Goal: Task Accomplishment & Management: Manage account settings

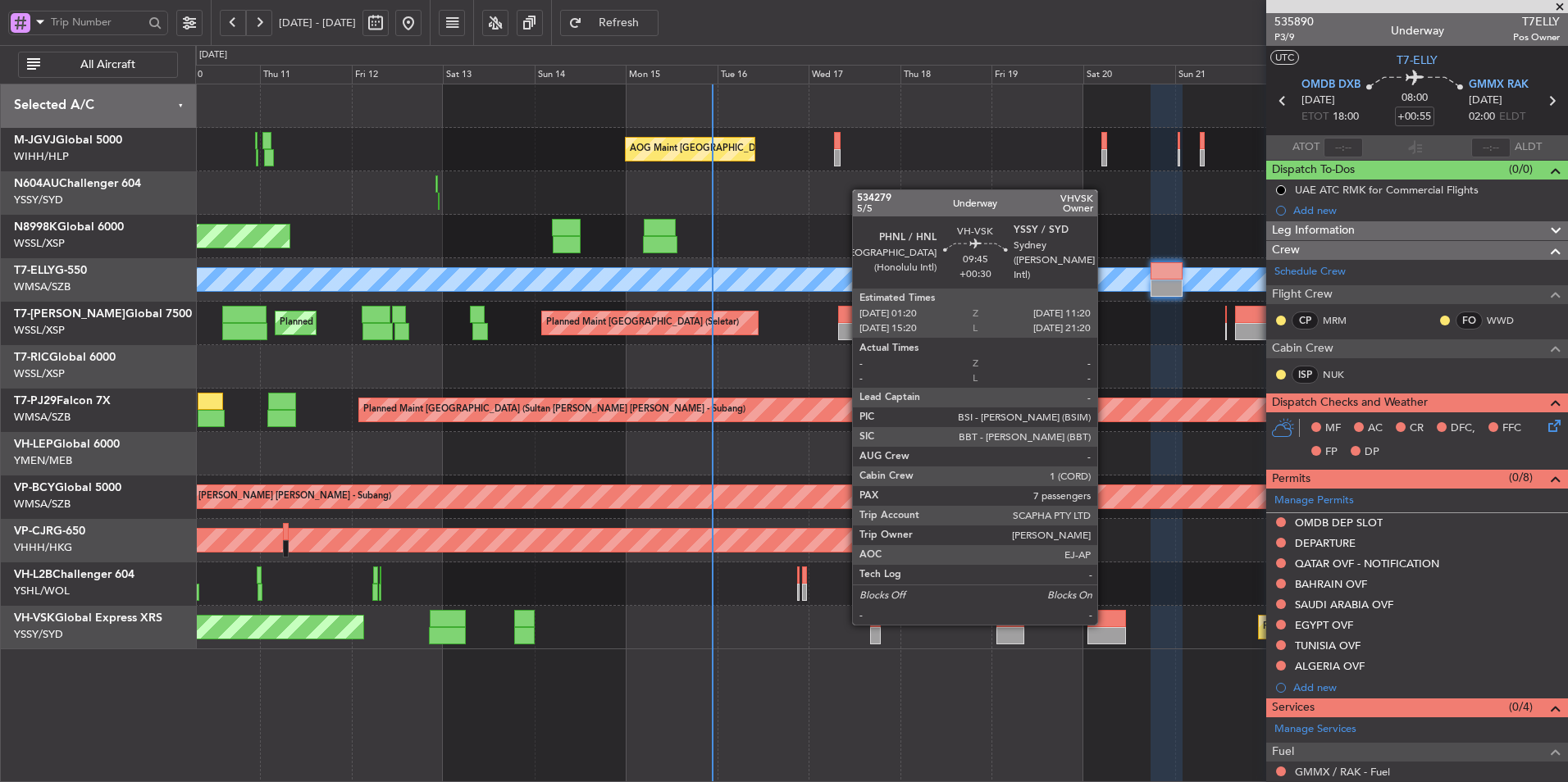
click at [1105, 623] on div at bounding box center [1106, 618] width 38 height 17
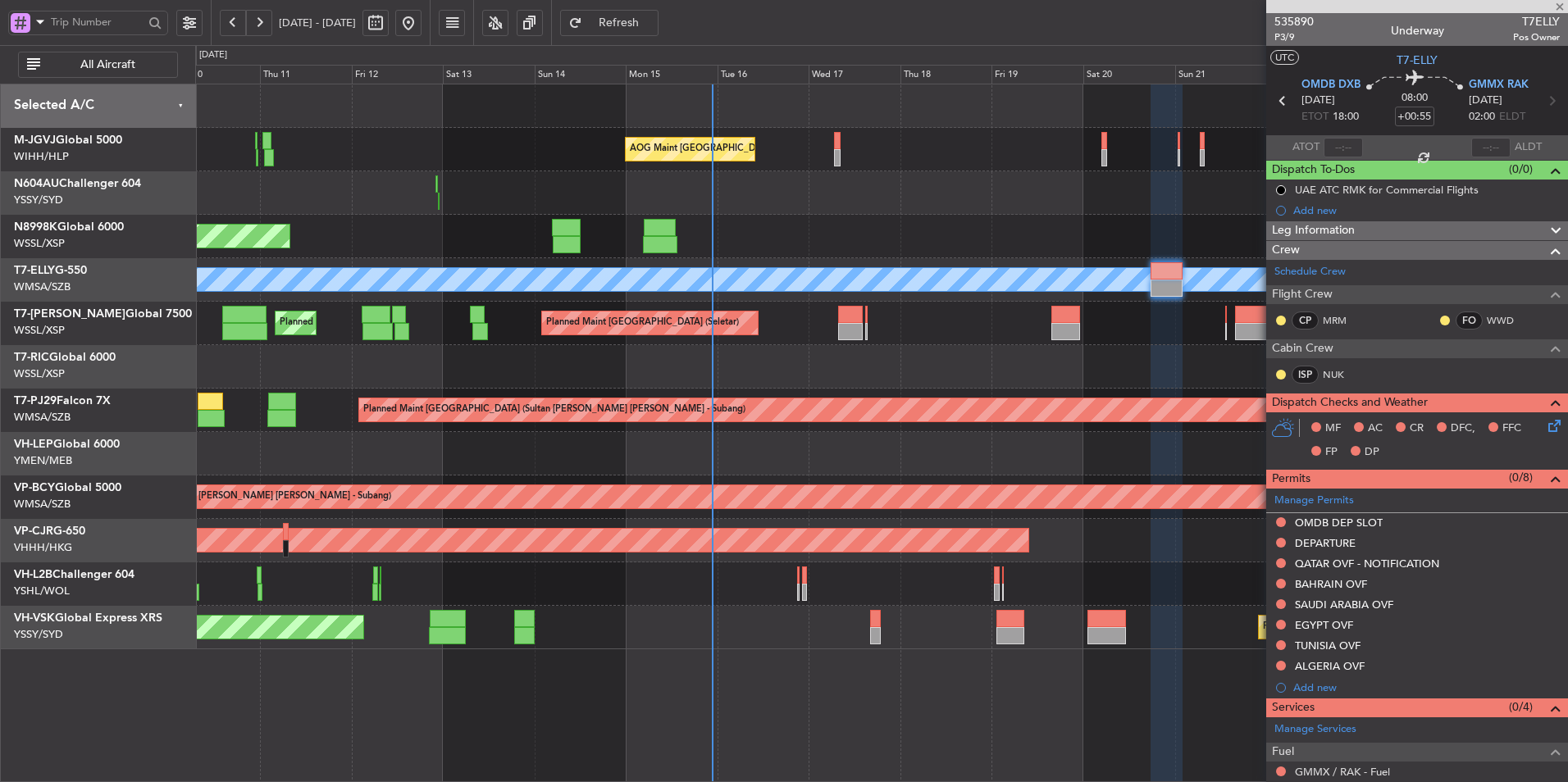
click at [894, 586] on div at bounding box center [881, 583] width 1372 height 43
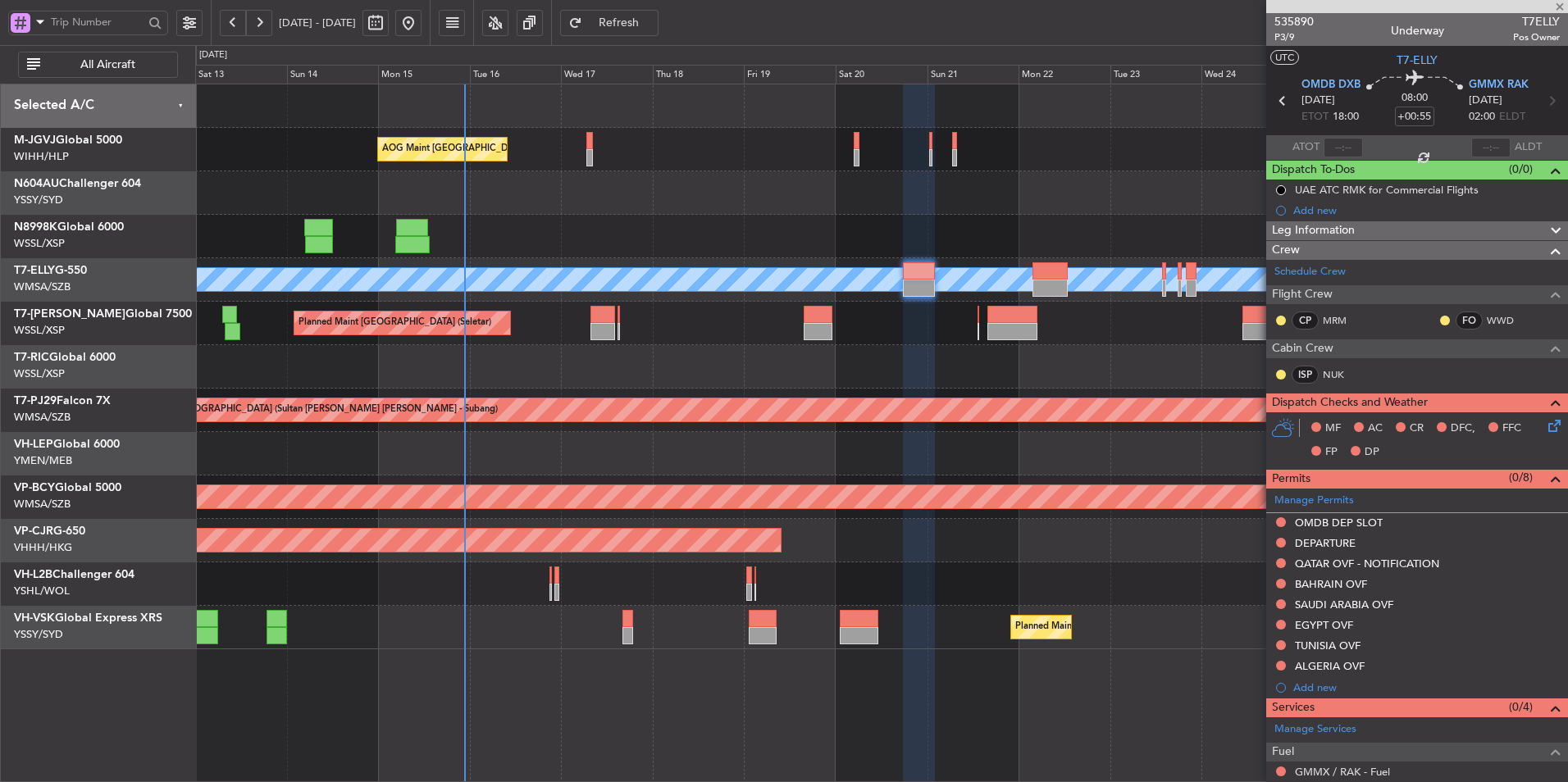
type input "+00:30"
type input "7"
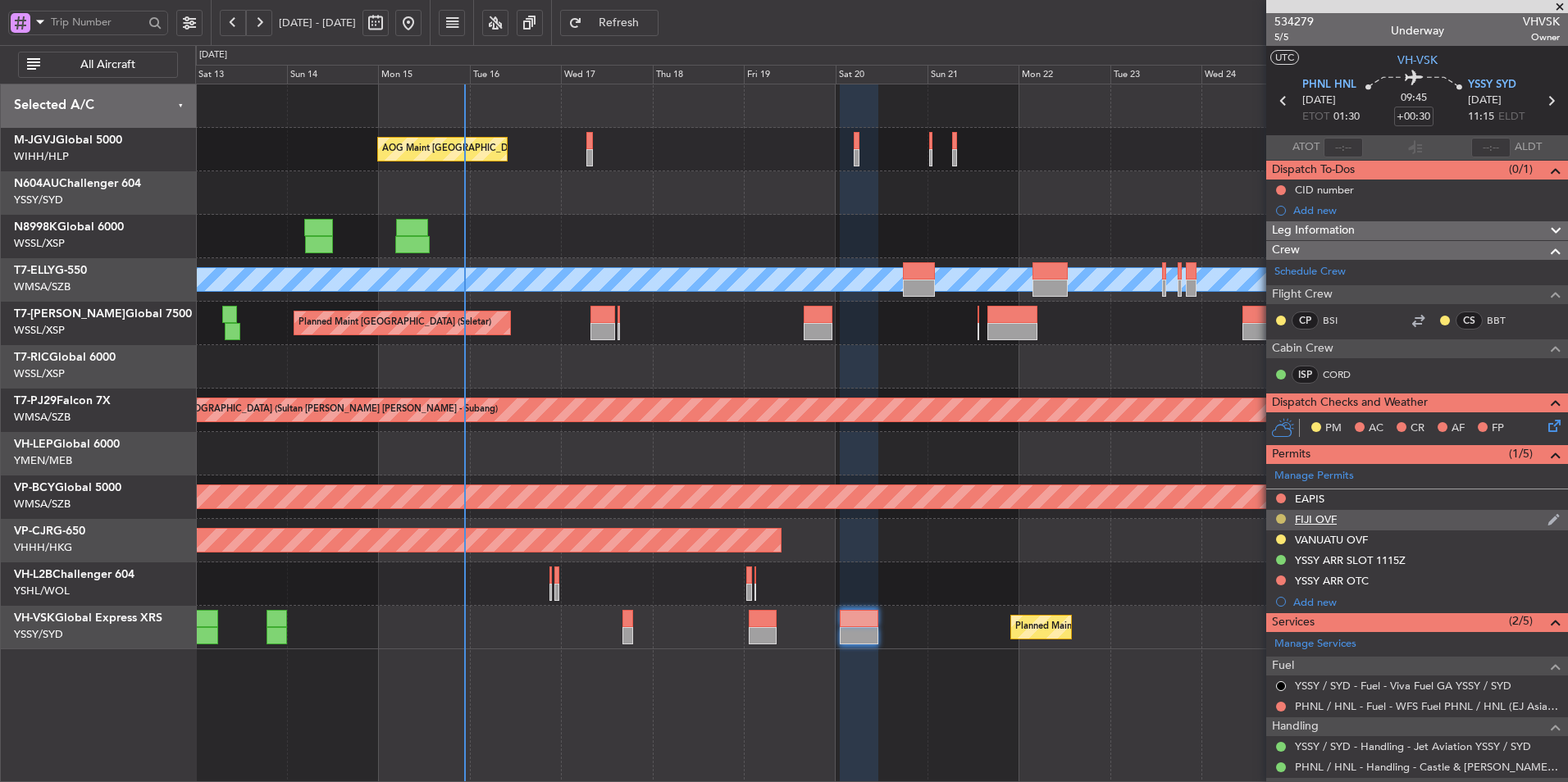
click at [1282, 517] on button at bounding box center [1280, 518] width 10 height 10
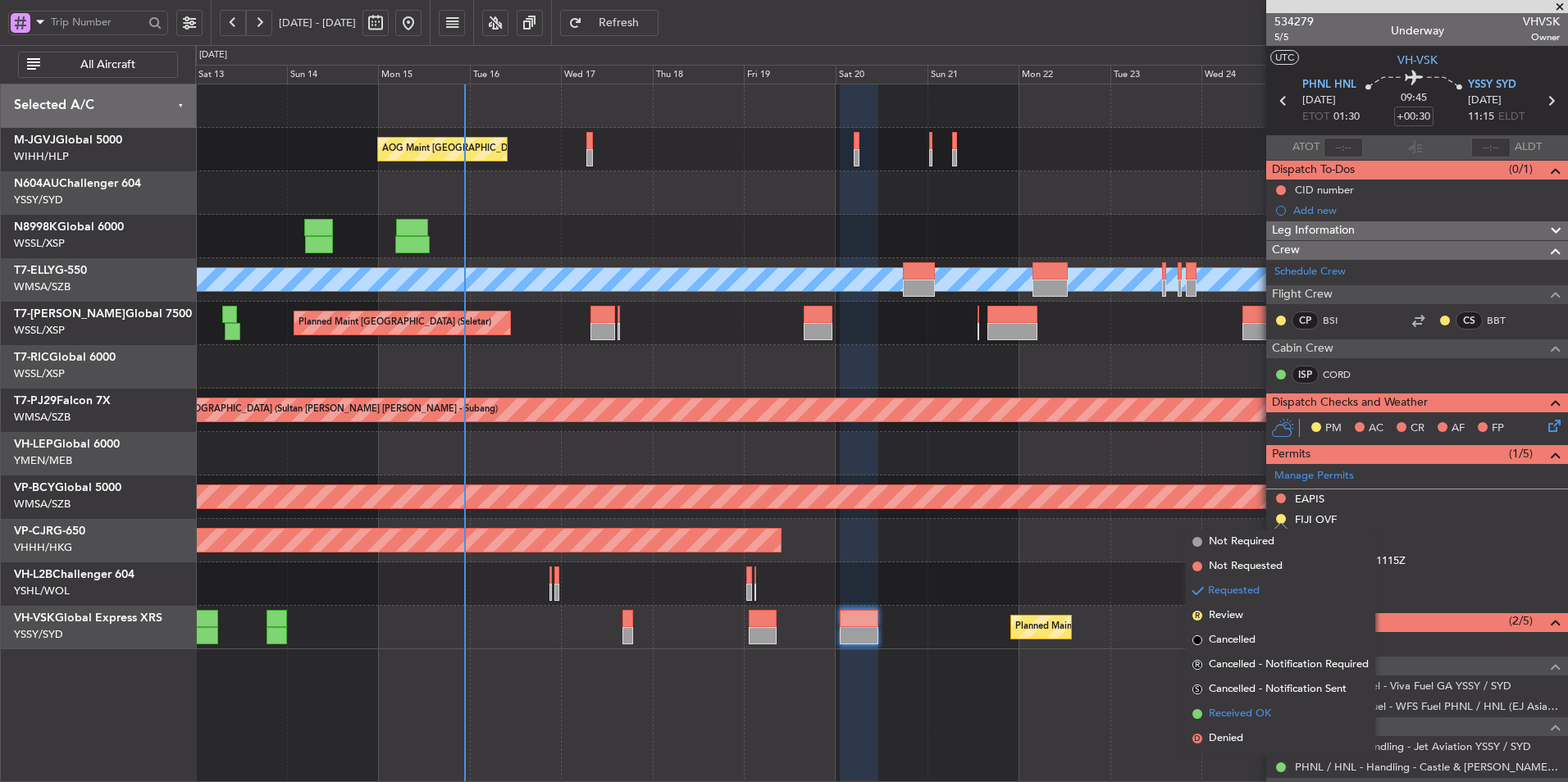
click at [1236, 722] on span "Received OK" at bounding box center [1240, 714] width 62 height 16
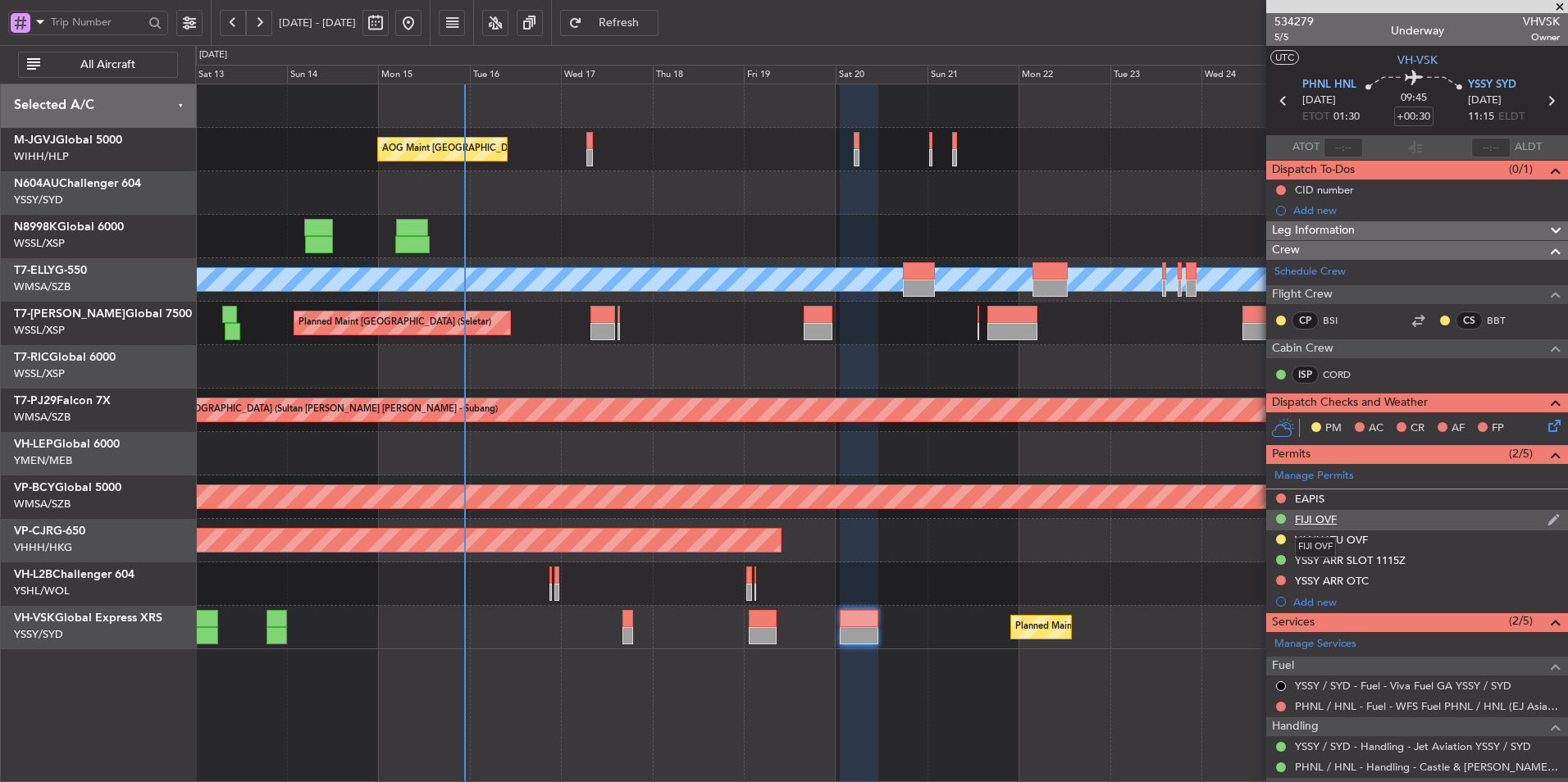
click at [1328, 516] on div "FIJI OVF" at bounding box center [1316, 519] width 42 height 14
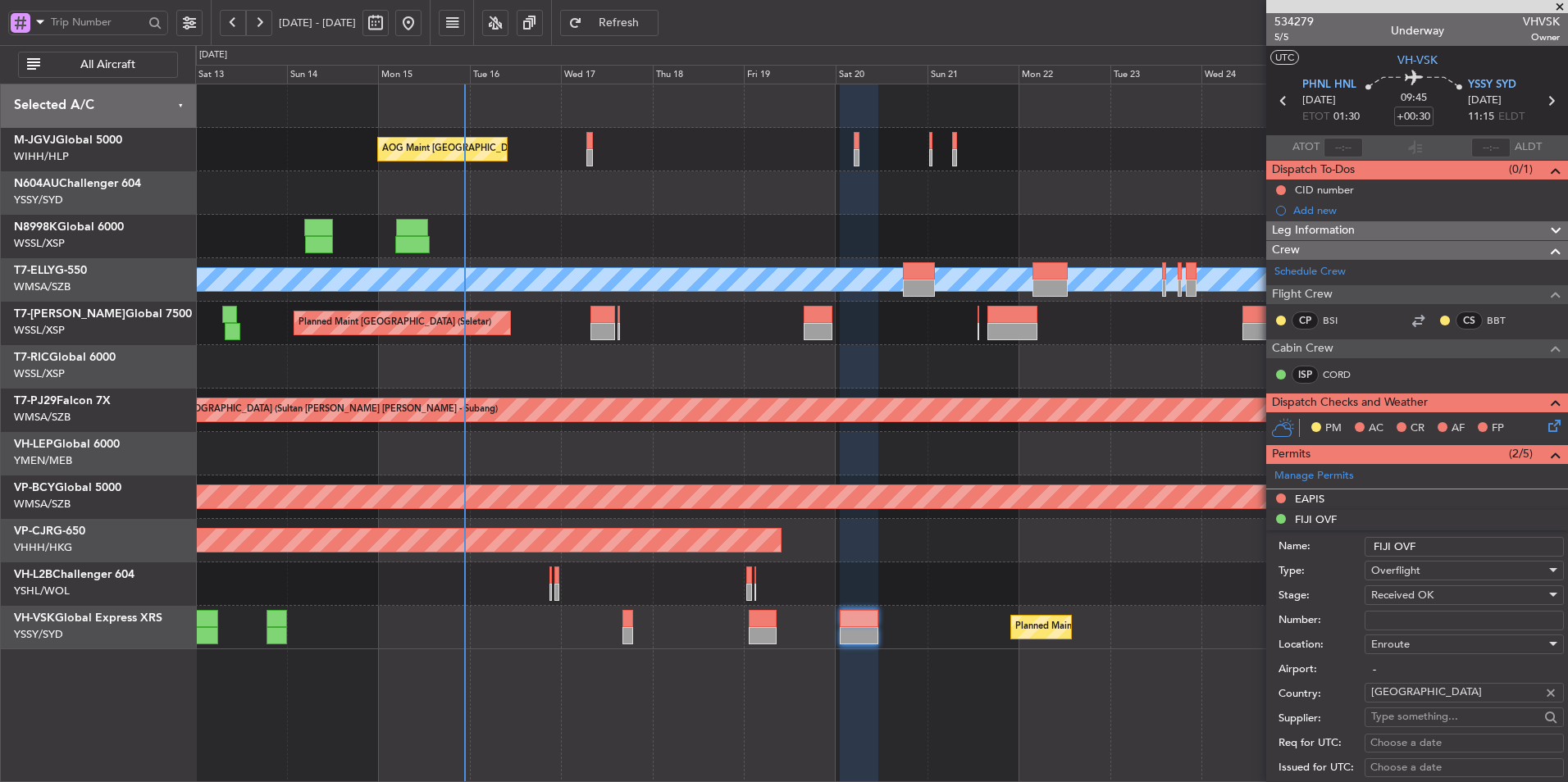
click at [1409, 615] on input "Number:" at bounding box center [1465, 620] width 200 height 19
paste input "OP 308/2025"
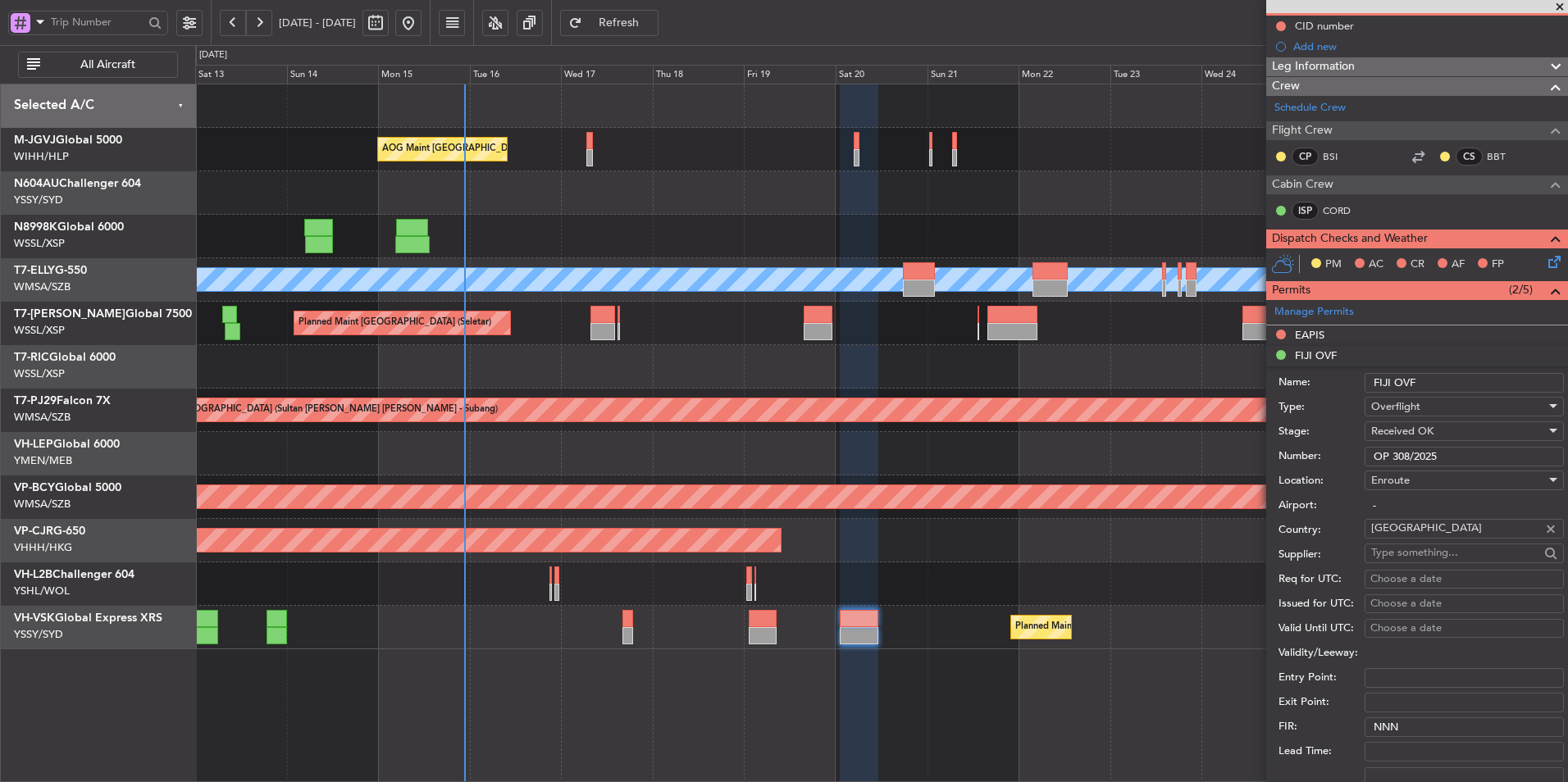
type input "OP 308/2025"
click at [1433, 579] on div "Choose a date" at bounding box center [1464, 580] width 188 height 16
select select "9"
select select "2025"
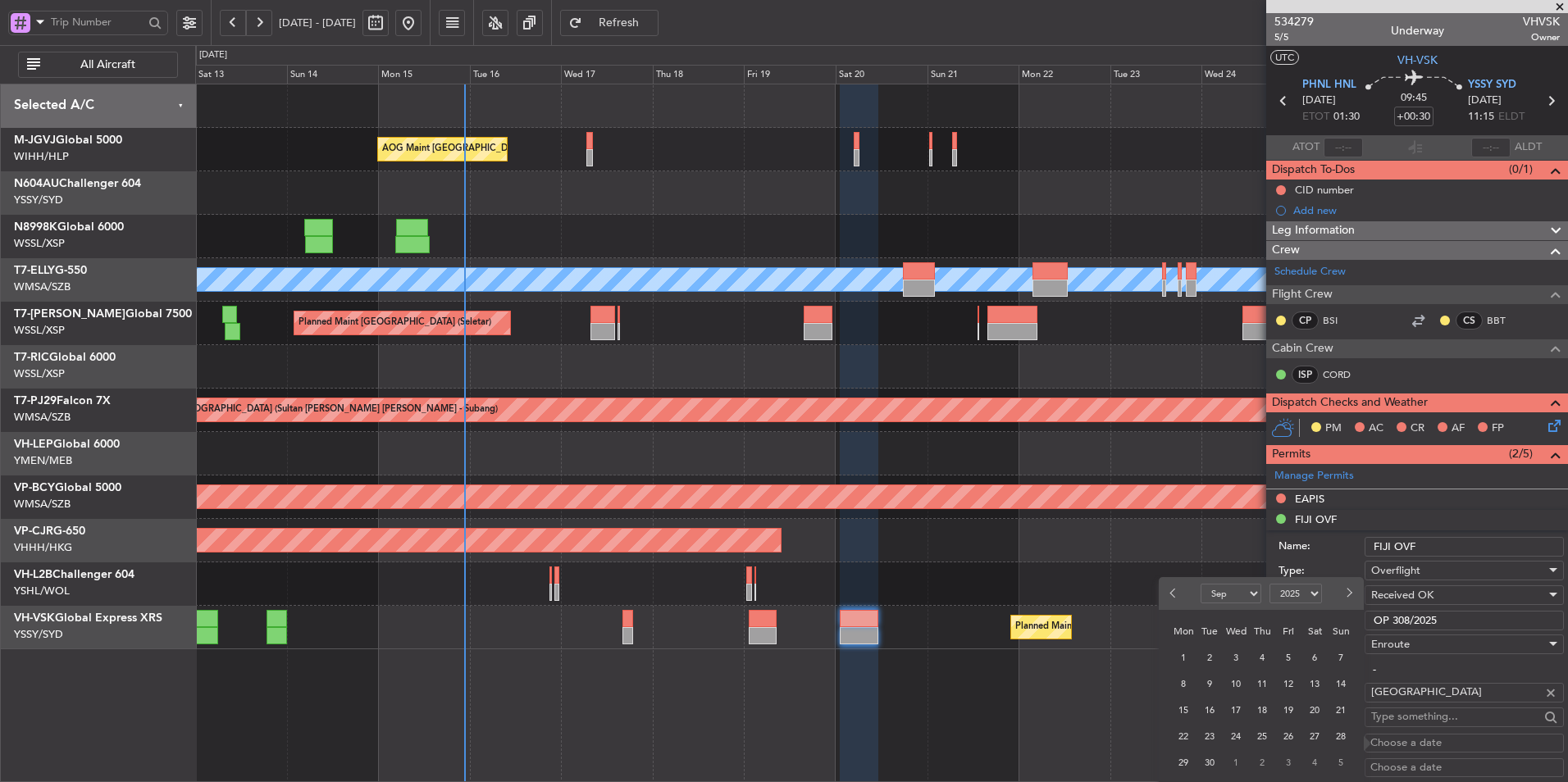
scroll to position [246, 0]
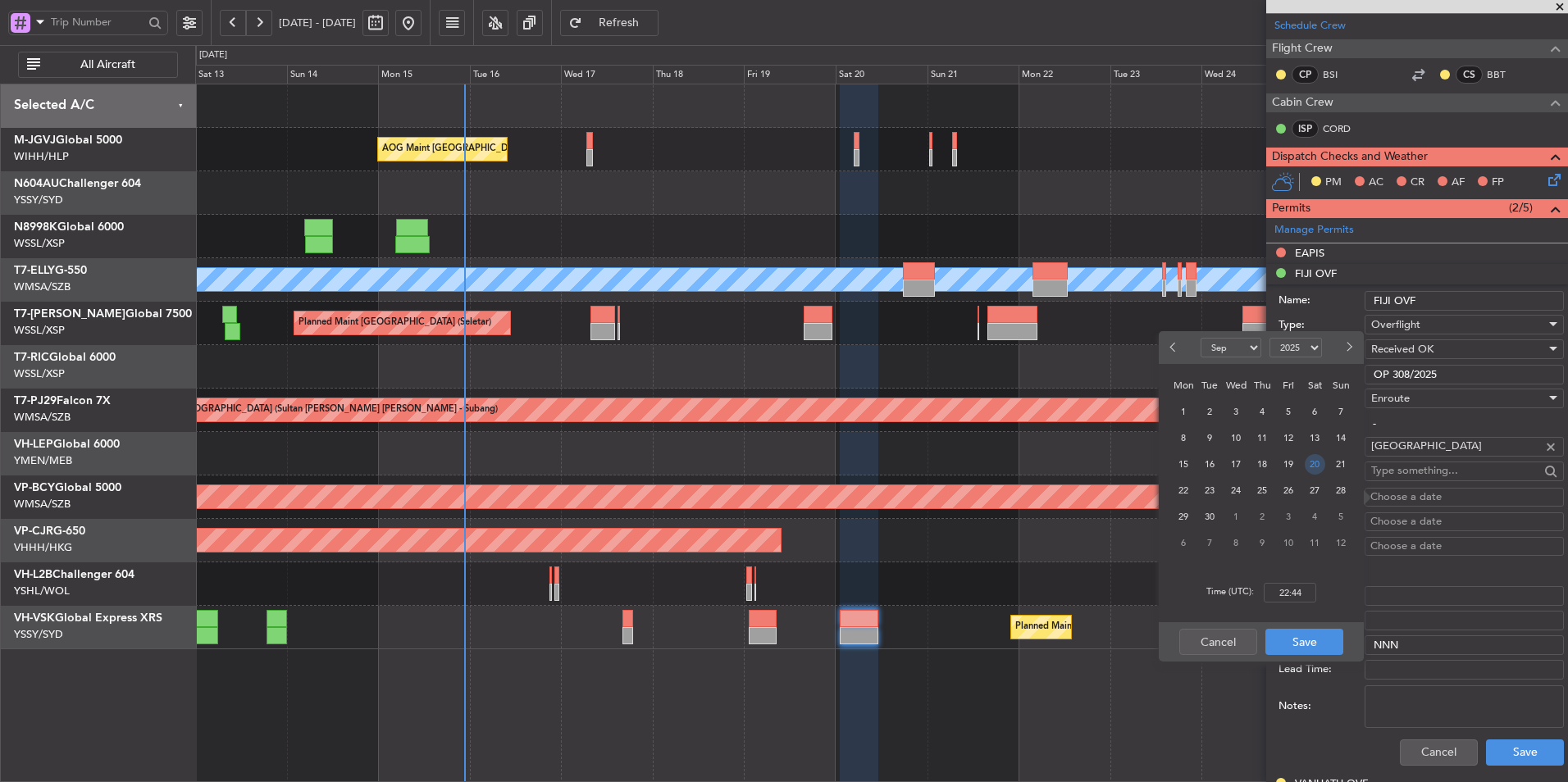
click at [1310, 466] on span "20" at bounding box center [1315, 464] width 20 height 20
click at [1308, 600] on input "00:00" at bounding box center [1290, 592] width 52 height 19
type input "01:30"
click at [1292, 631] on button "Save" at bounding box center [1304, 642] width 78 height 27
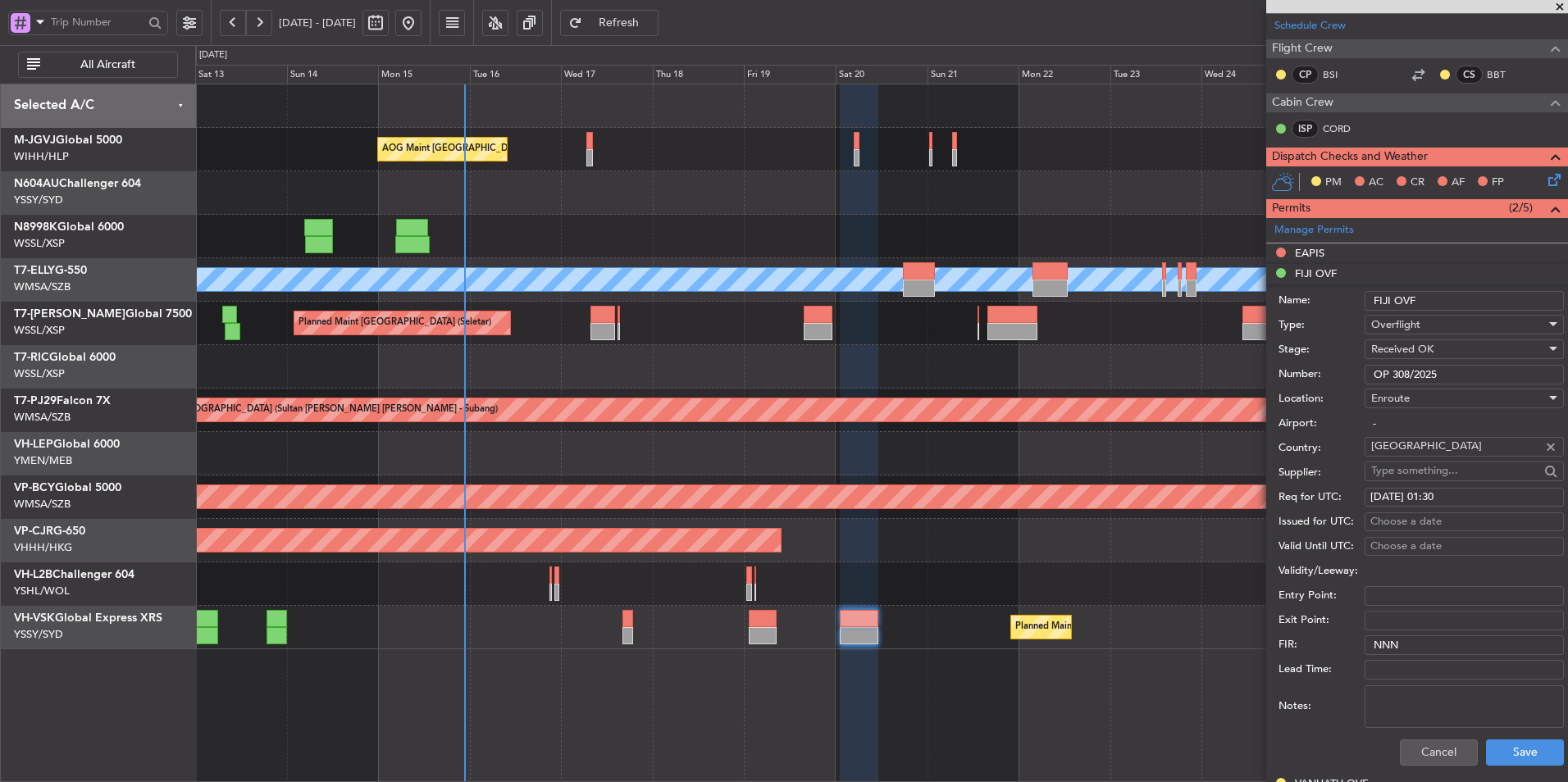
click at [1415, 521] on div "Choose a date" at bounding box center [1464, 522] width 188 height 16
select select "9"
select select "2025"
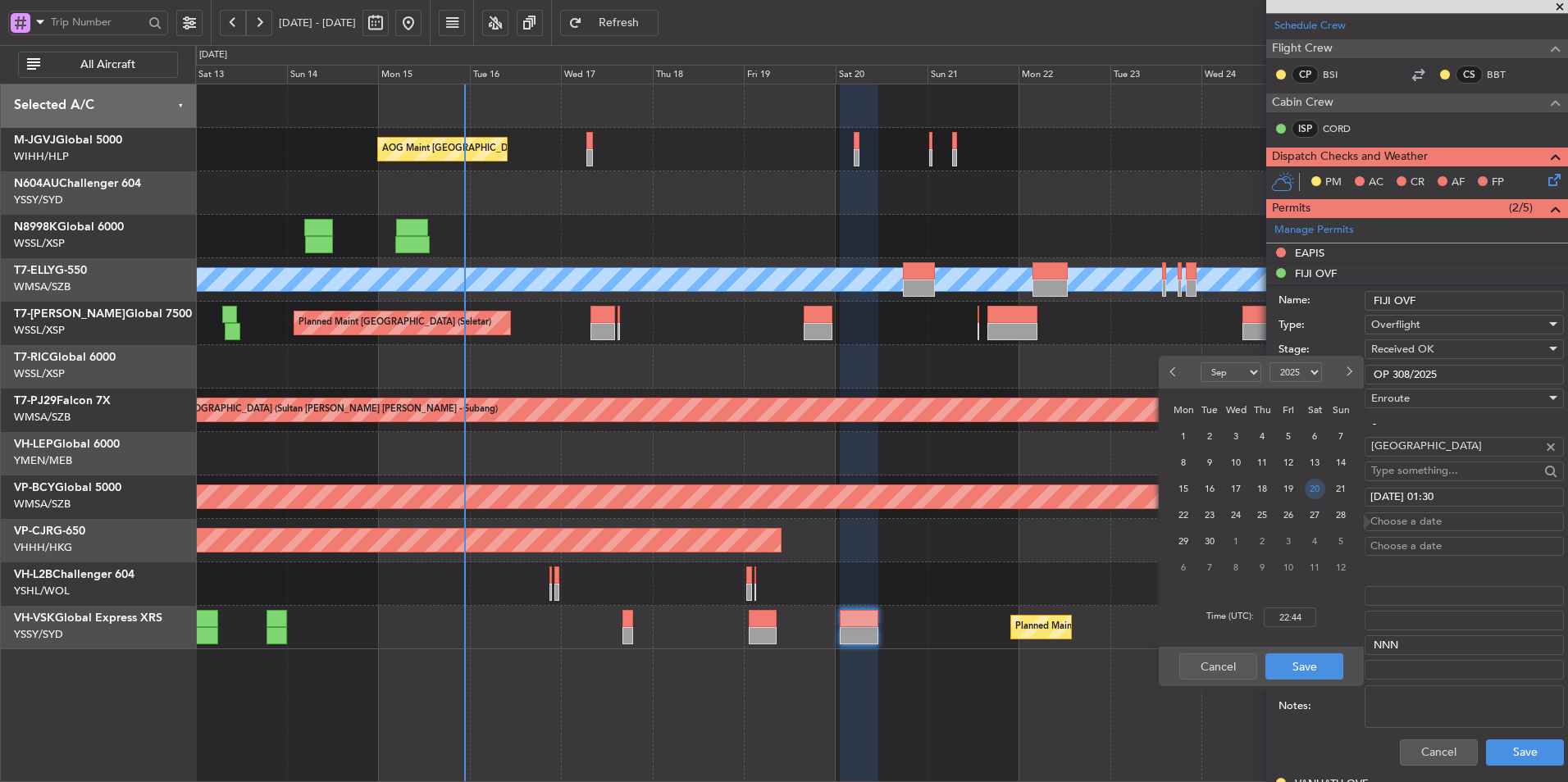
click at [1305, 489] on span "20" at bounding box center [1315, 489] width 20 height 20
click at [1312, 614] on input "00:00" at bounding box center [1290, 616] width 52 height 19
type input "01:30"
click at [1281, 671] on button "Save" at bounding box center [1304, 667] width 78 height 27
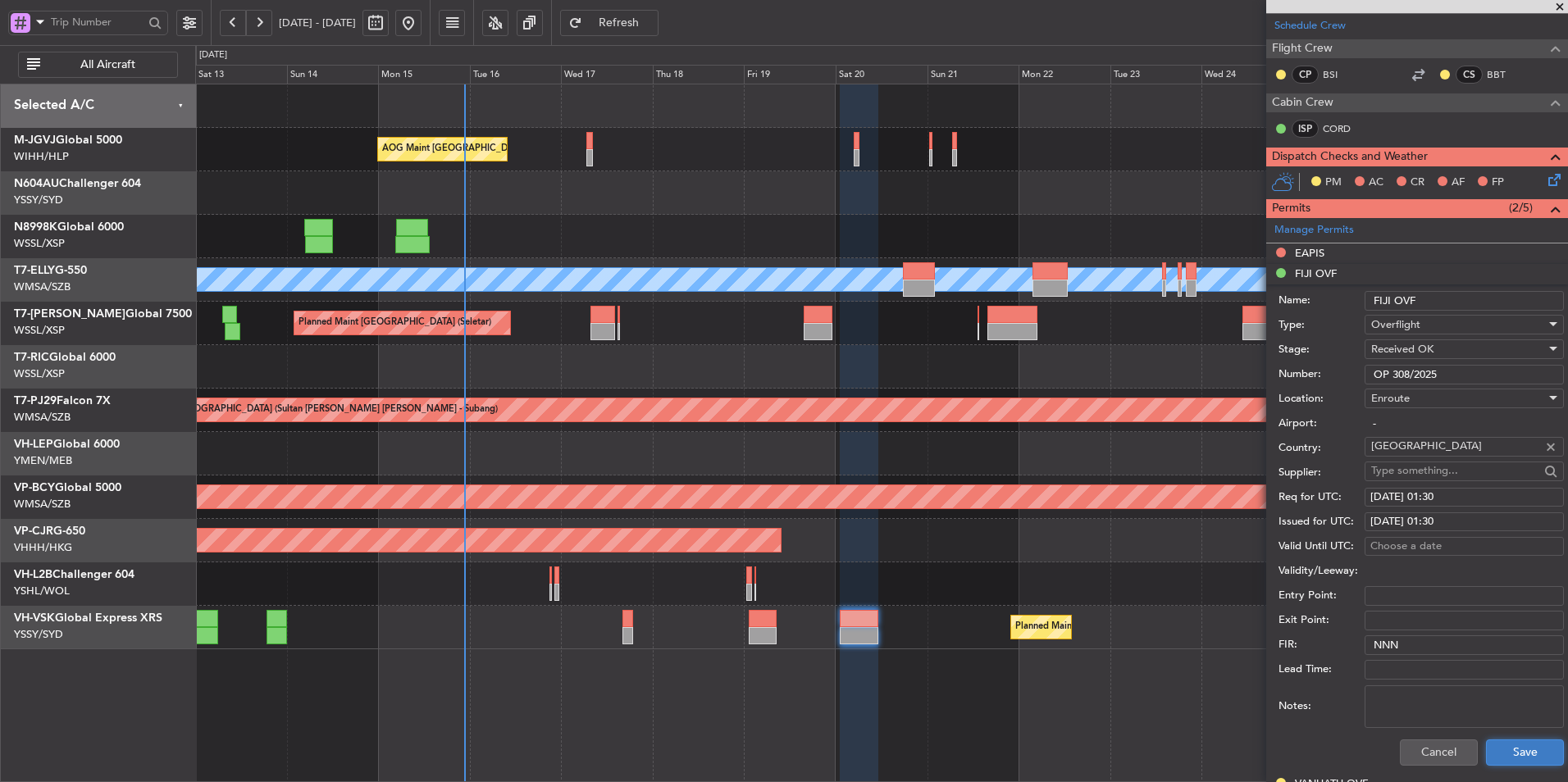
click at [1541, 755] on button "Save" at bounding box center [1524, 753] width 78 height 27
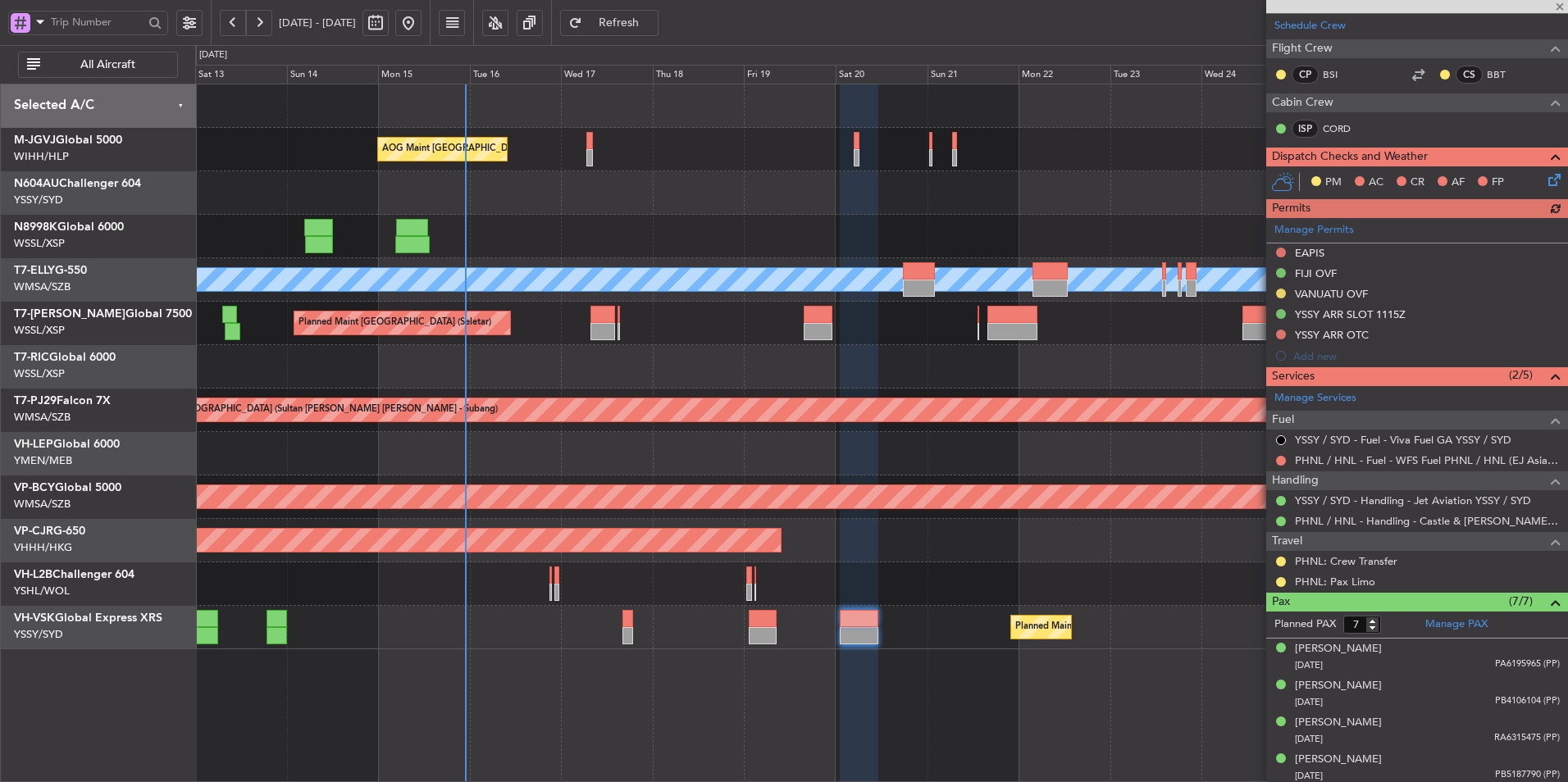
click at [781, 661] on div "AOG Maint Jakarta (Halim Intl) Planned Maint Singapore (Seletar) Planned Maint …" at bounding box center [881, 432] width 1373 height 699
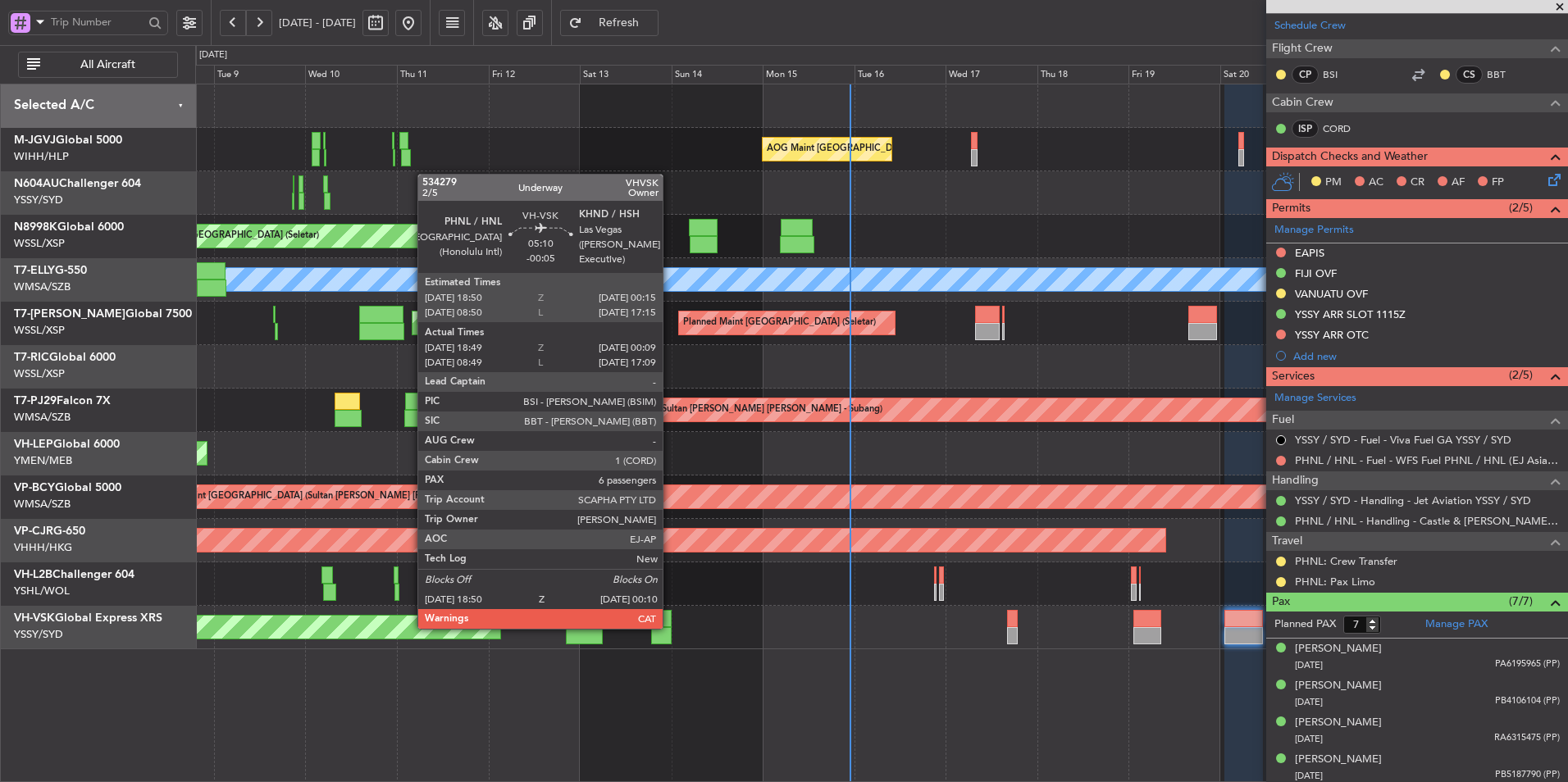
click at [670, 626] on div "Planned Maint Sydney (Kingsford Smith Intl) Unplanned Maint Sydney (Kingsford S…" at bounding box center [881, 627] width 1372 height 43
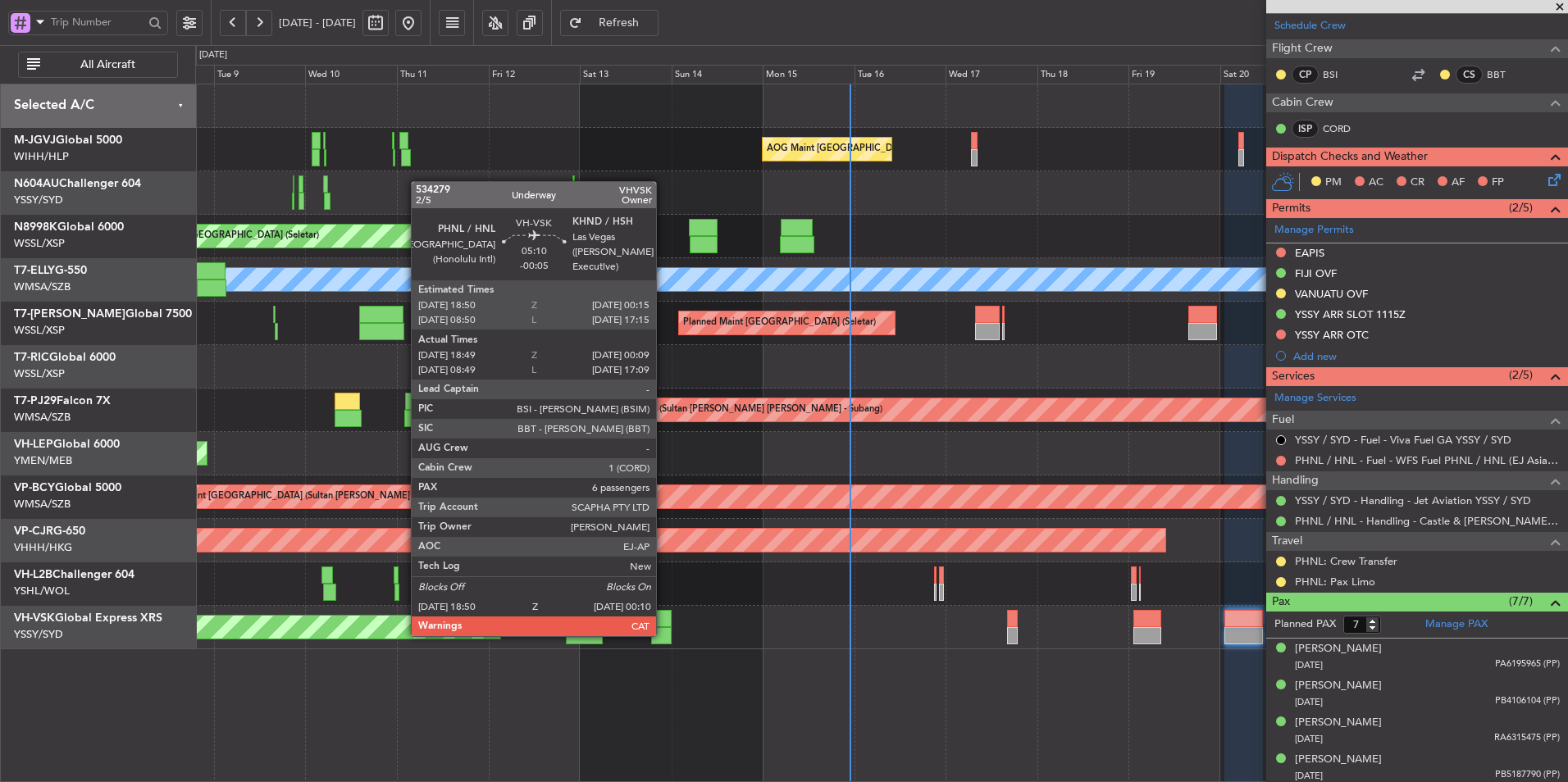
click at [663, 635] on div at bounding box center [661, 635] width 20 height 17
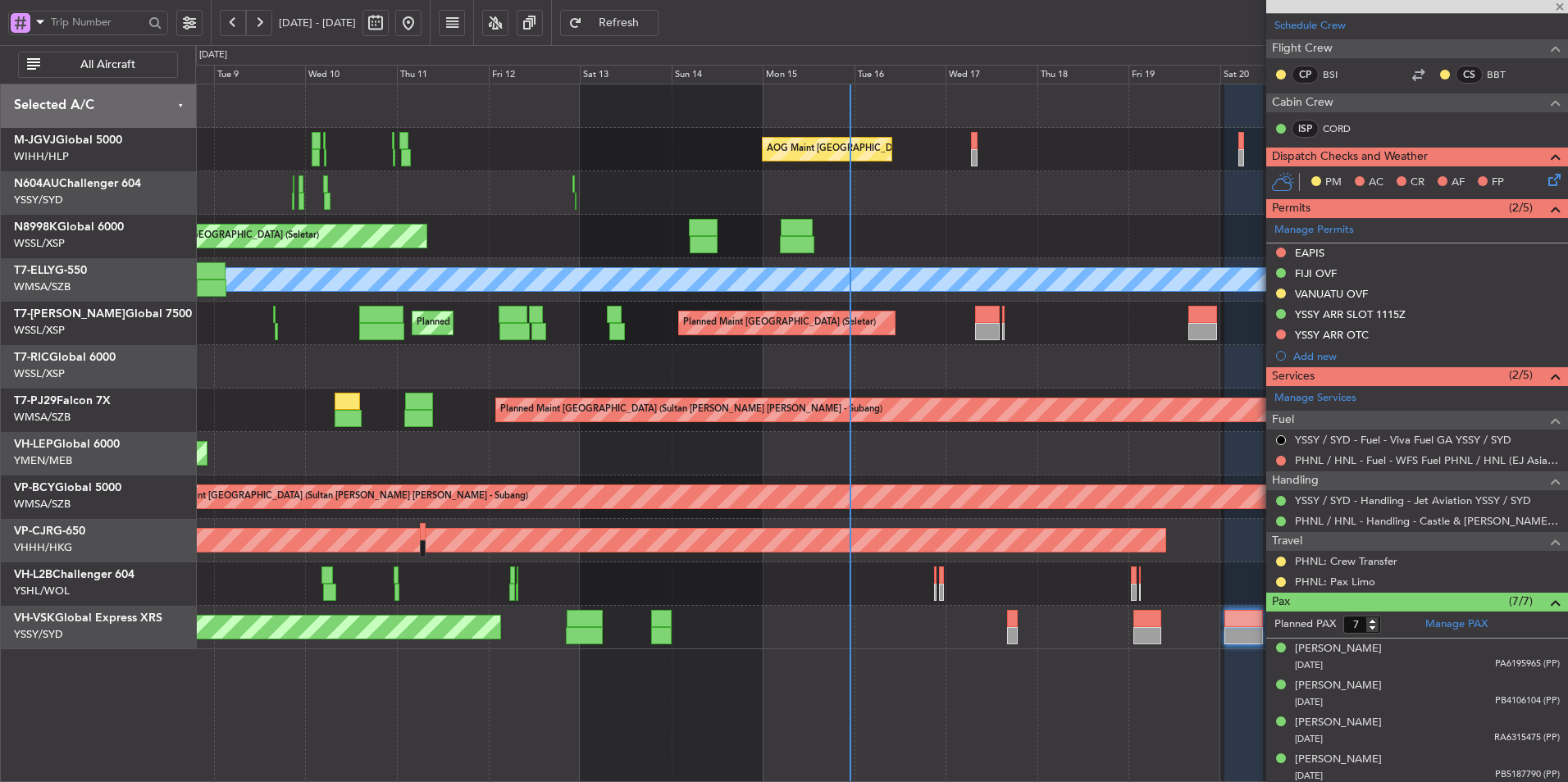
type input "-00:05"
type input "18:59"
type input "00:04"
type input "6"
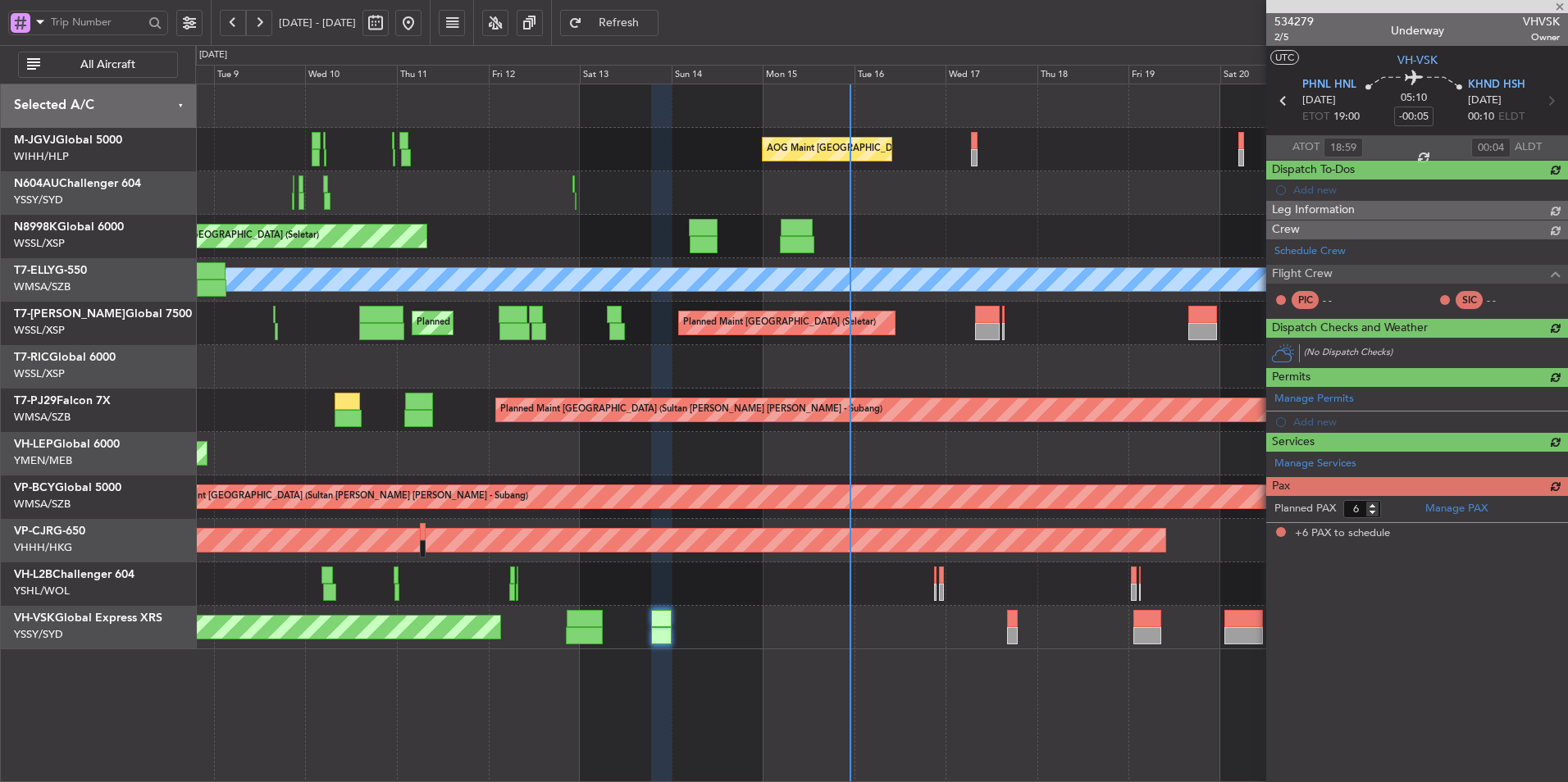
scroll to position [0, 0]
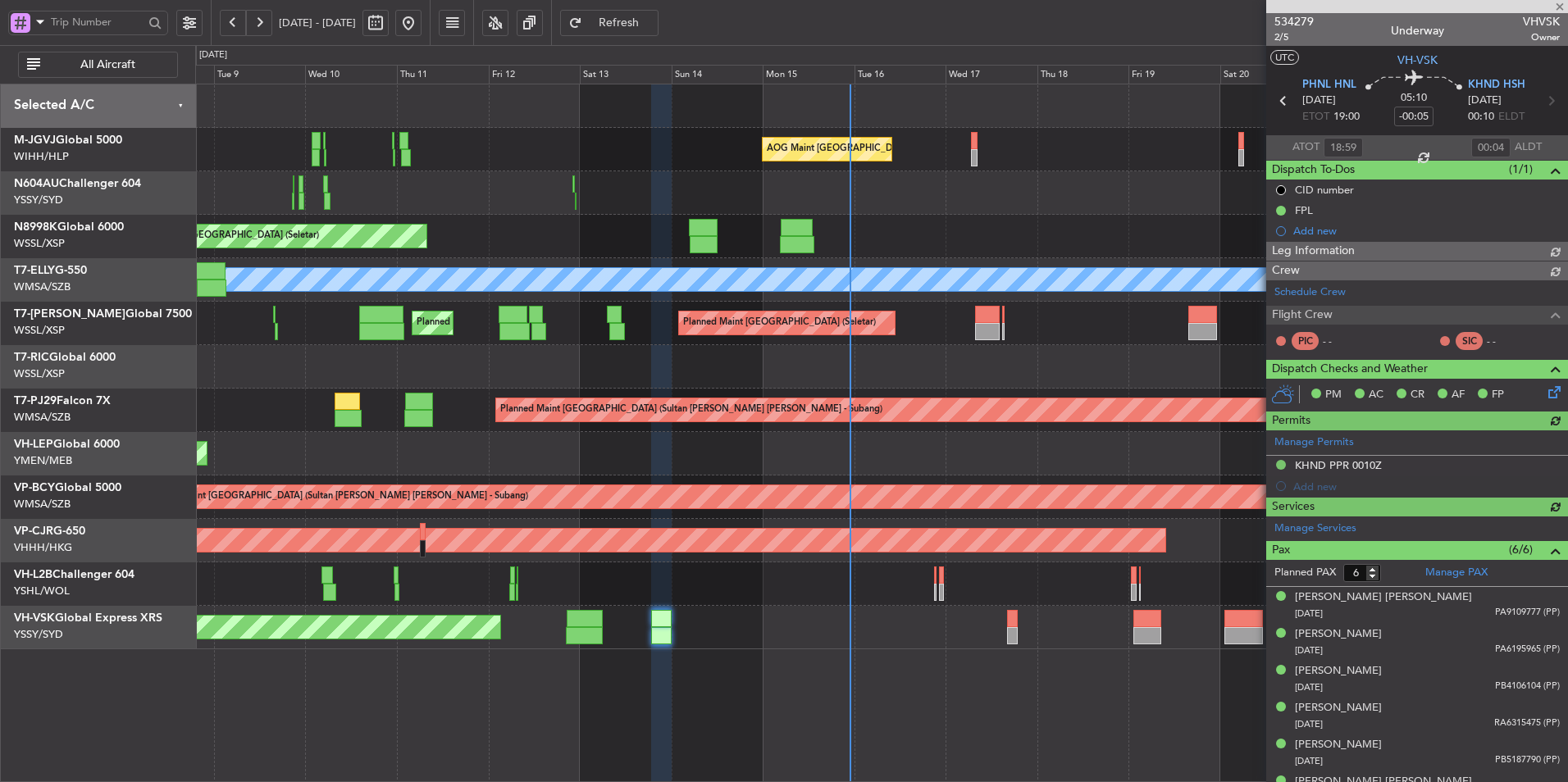
type input "Brien Tan (BTA)"
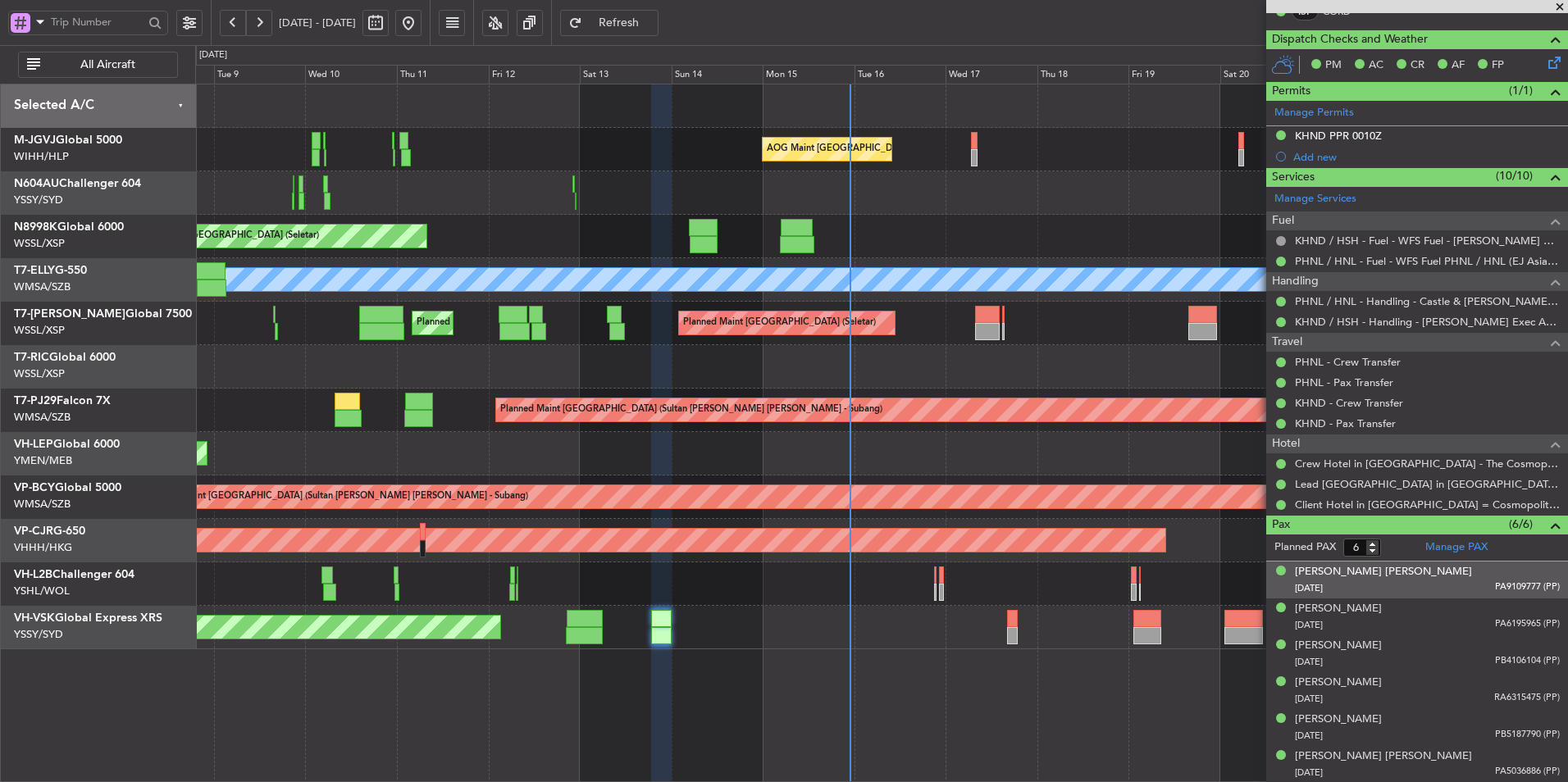
scroll to position [301, 0]
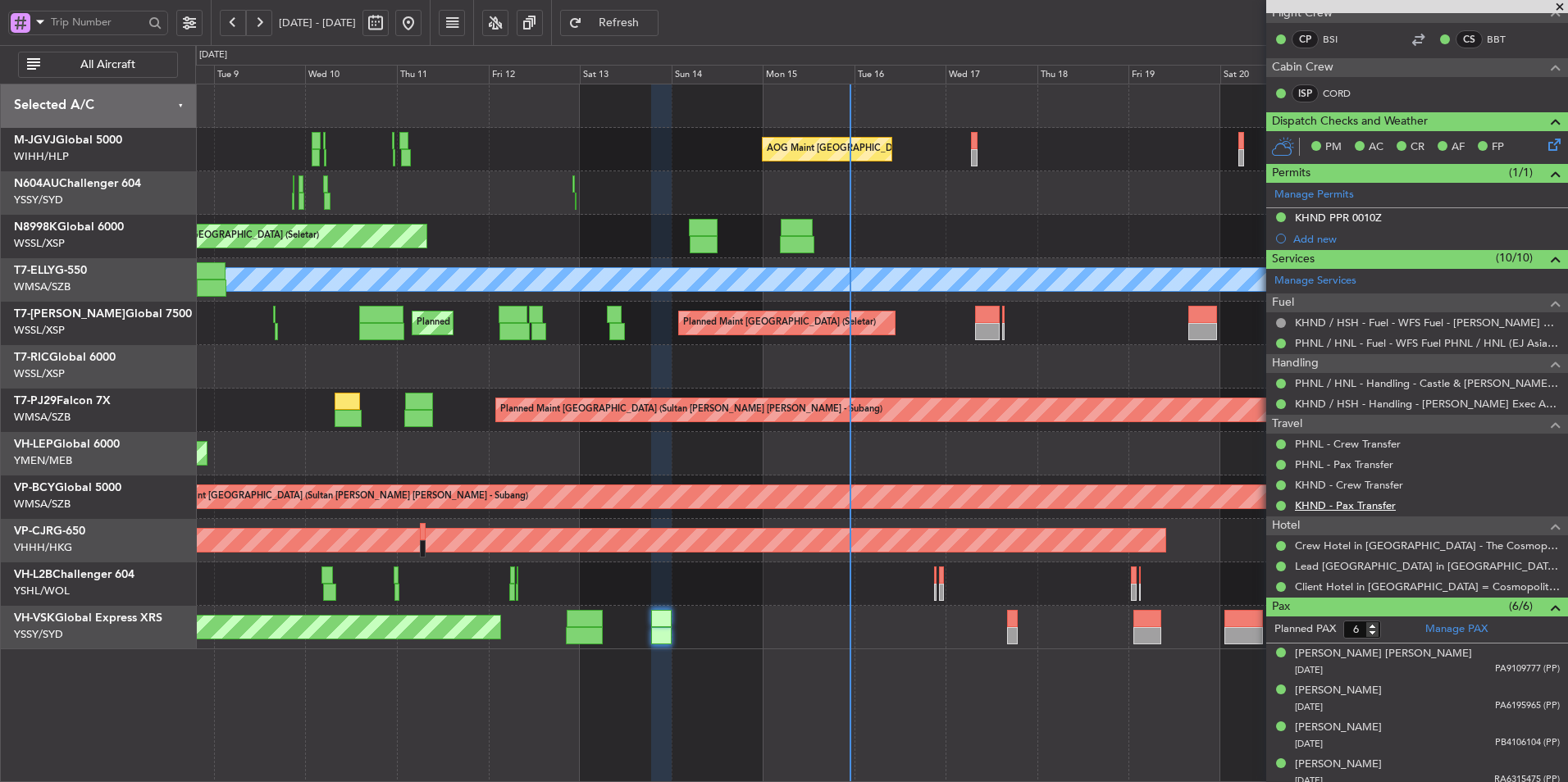
click at [1328, 505] on link "KHND - Pax Transfer" at bounding box center [1345, 505] width 101 height 14
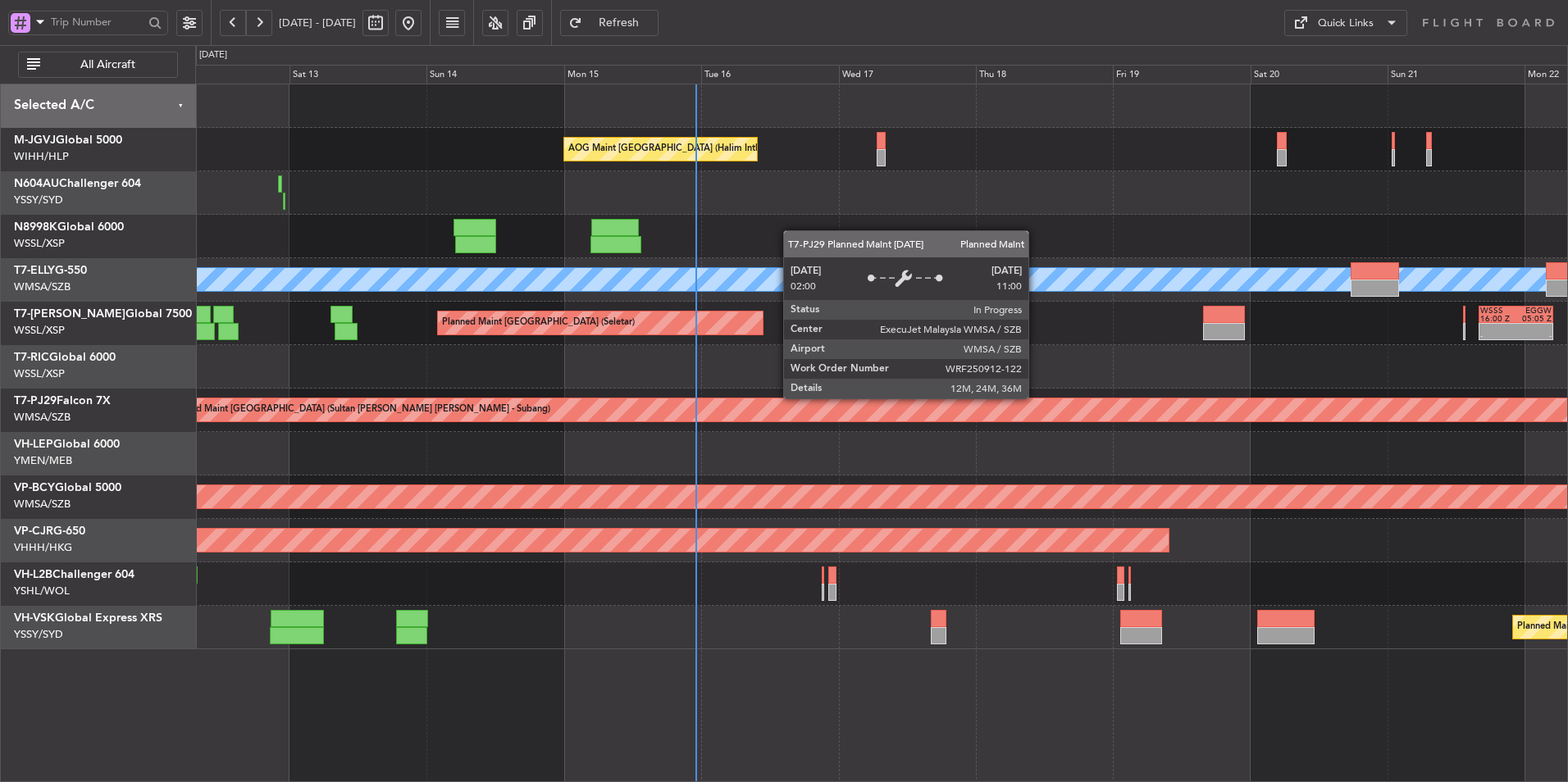
click at [600, 396] on div "Planned Maint [GEOGRAPHIC_DATA] (Sultan [PERSON_NAME] [PERSON_NAME] - Subang)" at bounding box center [881, 409] width 1372 height 43
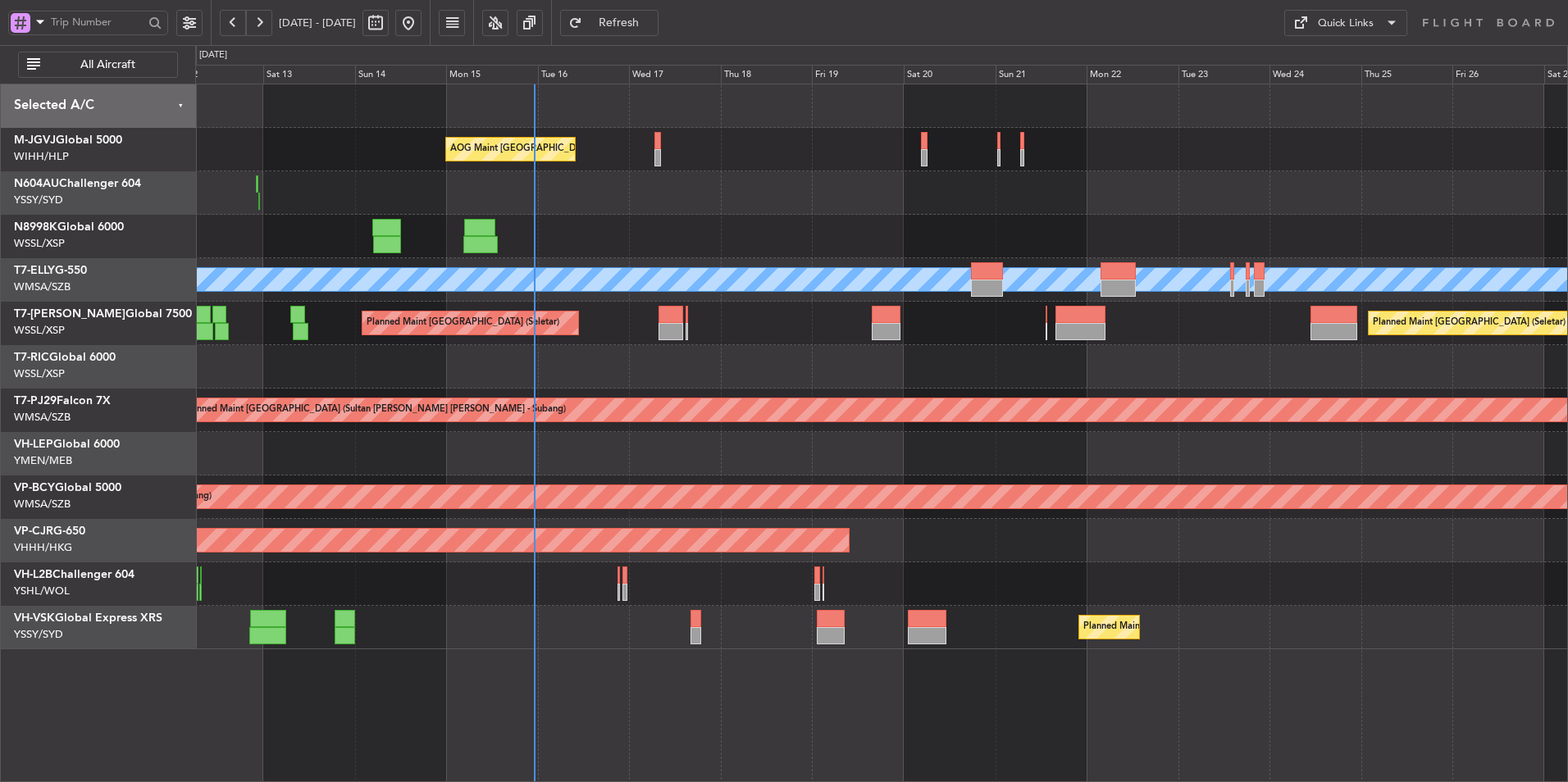
click at [724, 433] on div "AOG Maint [GEOGRAPHIC_DATA] (Halim Intl) Planned Maint [GEOGRAPHIC_DATA] (Selet…" at bounding box center [881, 366] width 1372 height 565
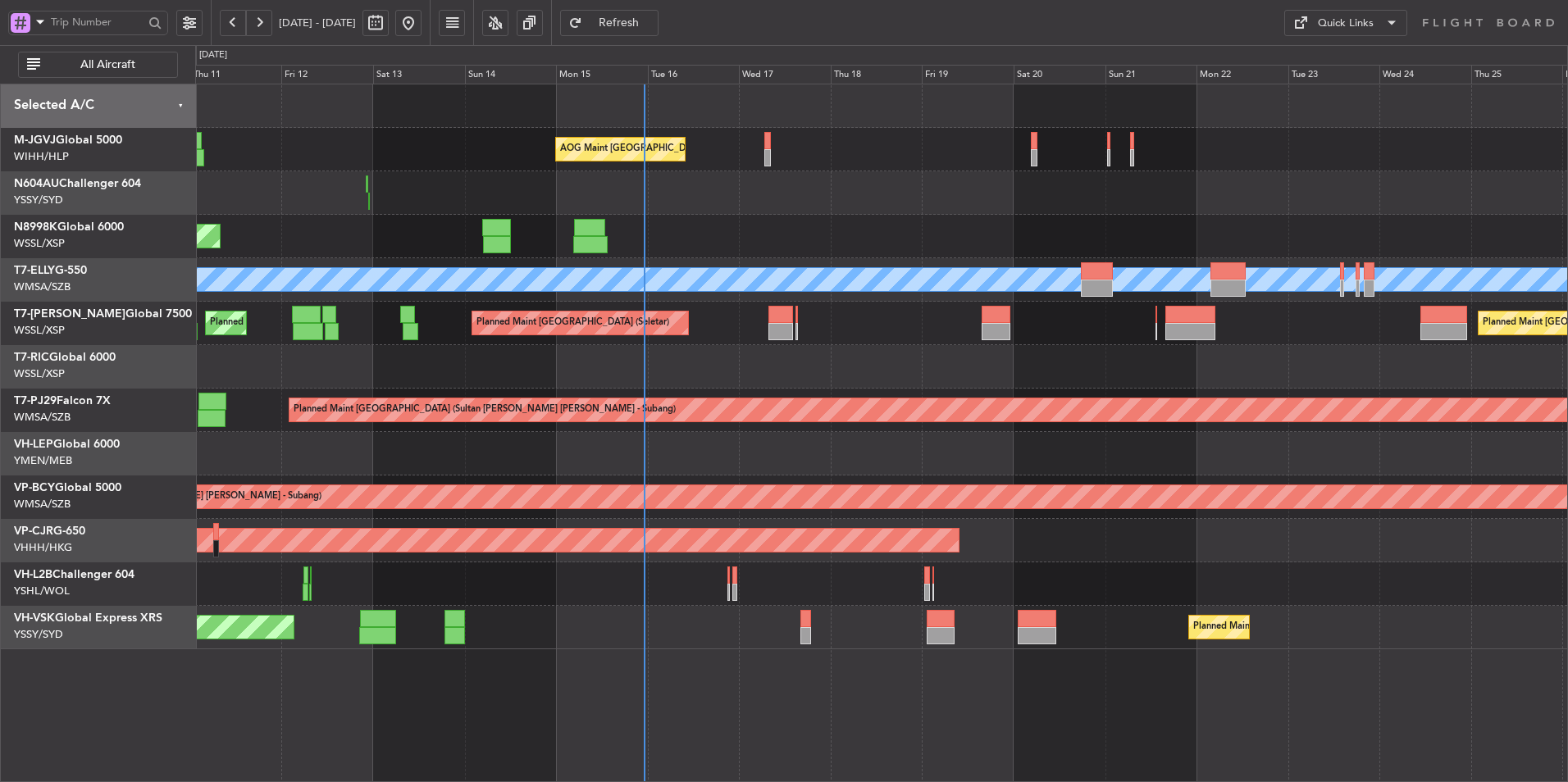
click at [676, 390] on div "AOG Maint [GEOGRAPHIC_DATA] (Halim Intl) Planned Maint [GEOGRAPHIC_DATA] (Selet…" at bounding box center [881, 366] width 1372 height 565
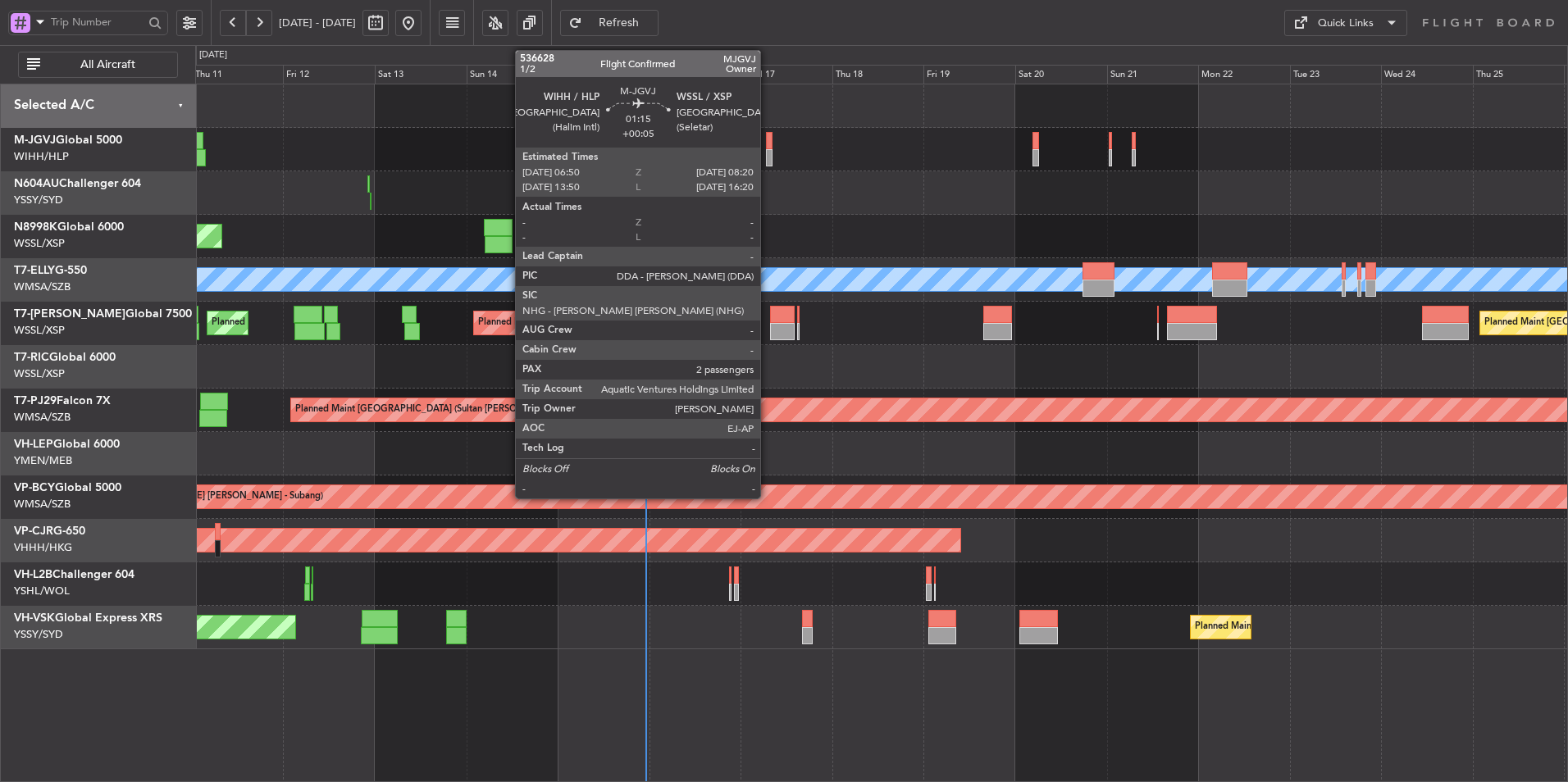
click at [768, 148] on div at bounding box center [768, 140] width 5 height 17
